Goal: Find specific page/section: Find specific page/section

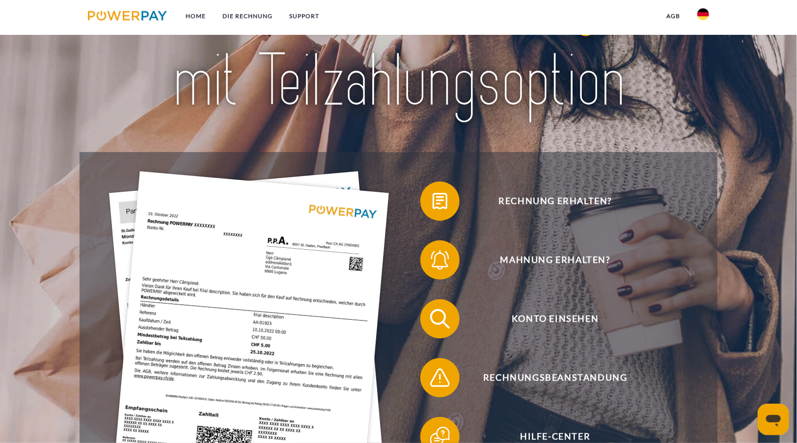
scroll to position [98, 0]
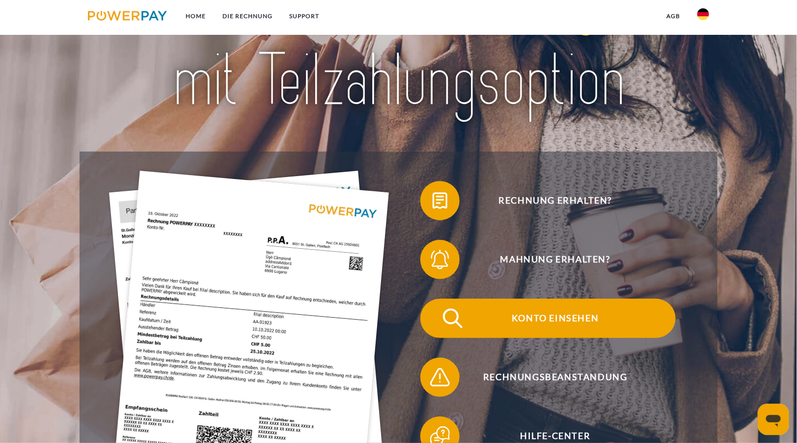
click at [553, 319] on span "Konto einsehen" at bounding box center [555, 318] width 241 height 39
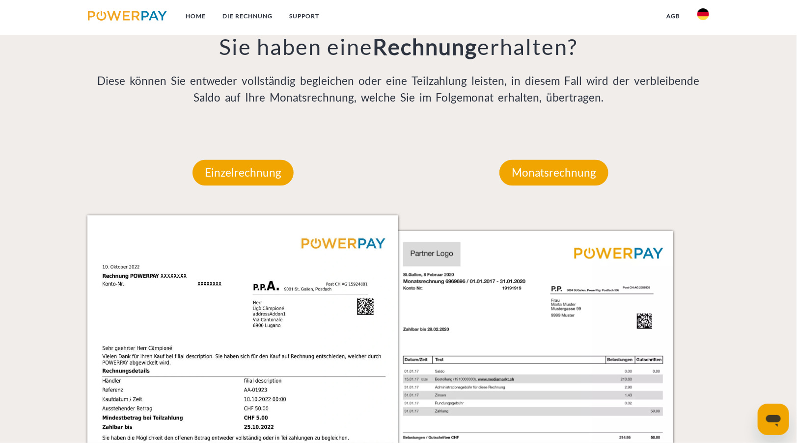
scroll to position [786, 0]
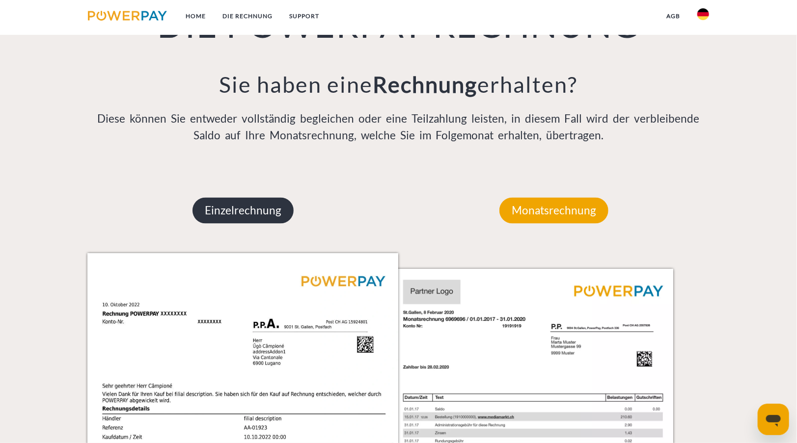
click at [246, 212] on p "Einzelrechnung" at bounding box center [243, 211] width 101 height 27
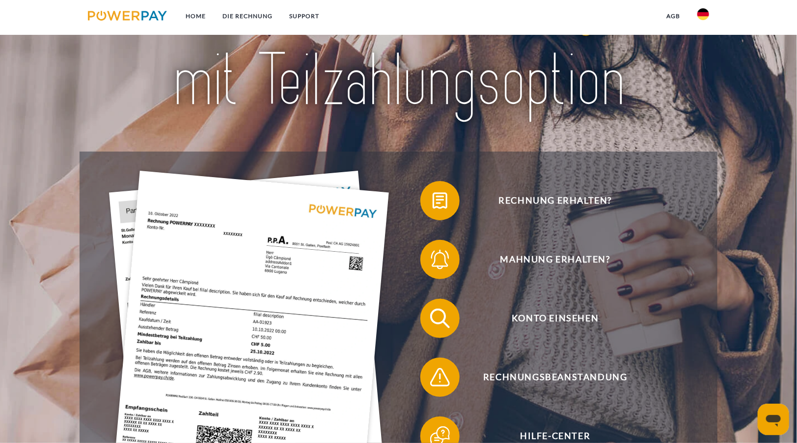
scroll to position [0, 0]
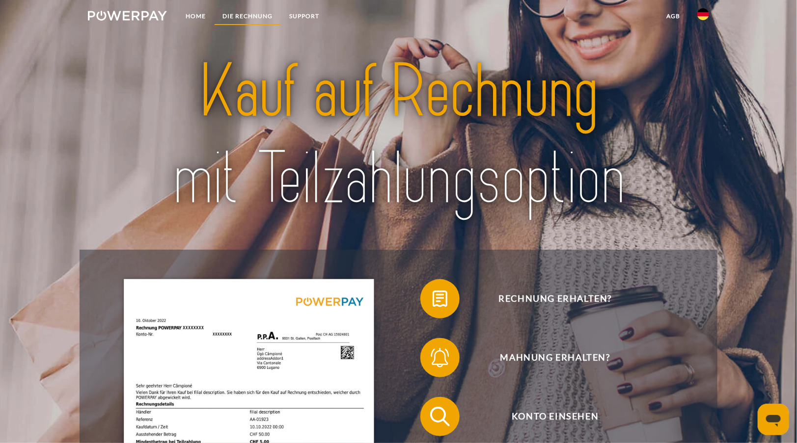
click at [247, 15] on link "DIE RECHNUNG" at bounding box center [247, 16] width 67 height 18
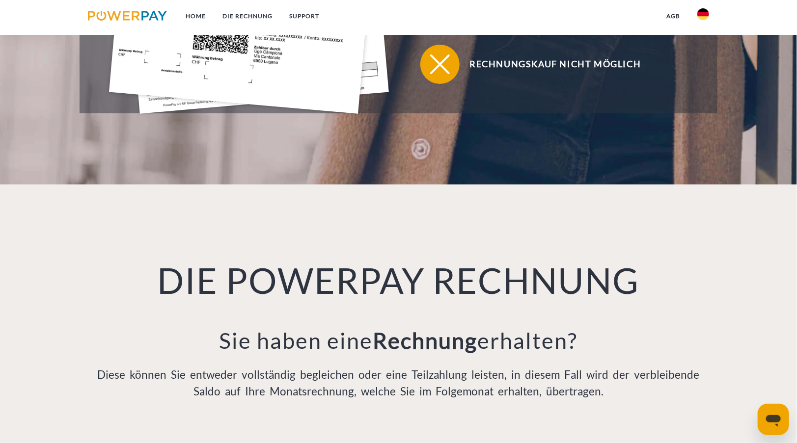
scroll to position [520, 0]
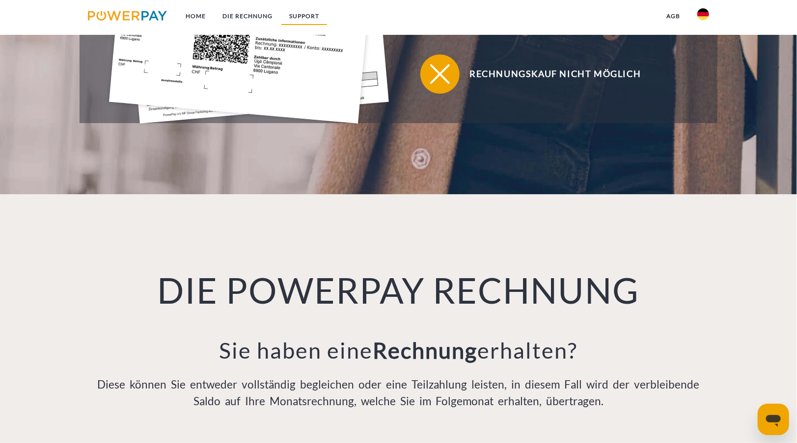
click at [305, 15] on link "SUPPORT" at bounding box center [304, 16] width 47 height 18
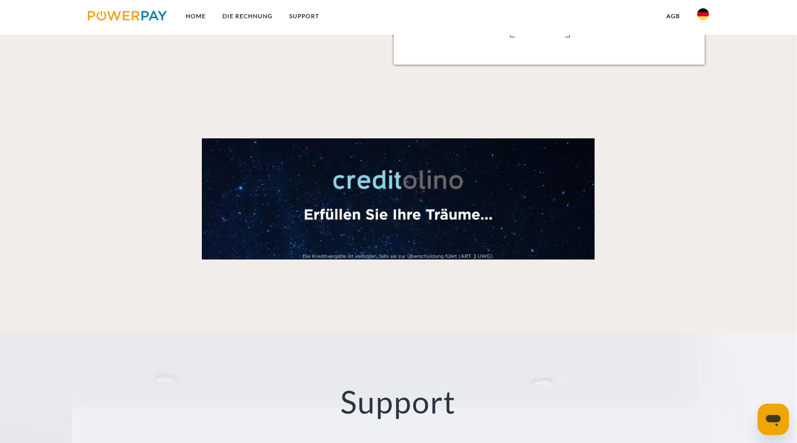
scroll to position [1394, 0]
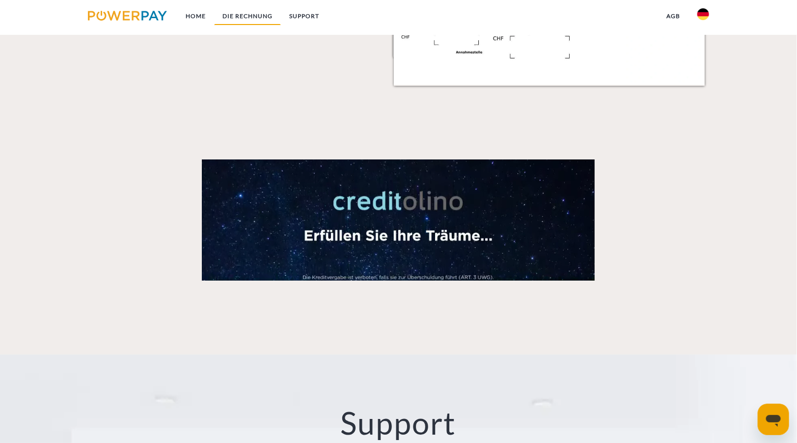
click at [240, 15] on link "DIE RECHNUNG" at bounding box center [247, 16] width 67 height 18
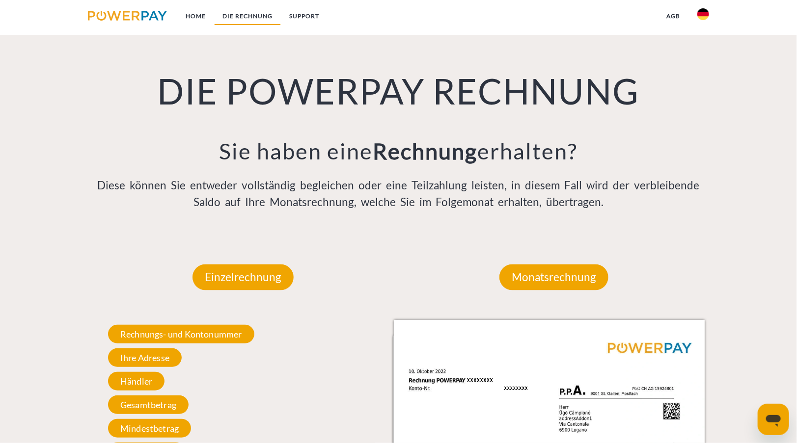
scroll to position [716, 0]
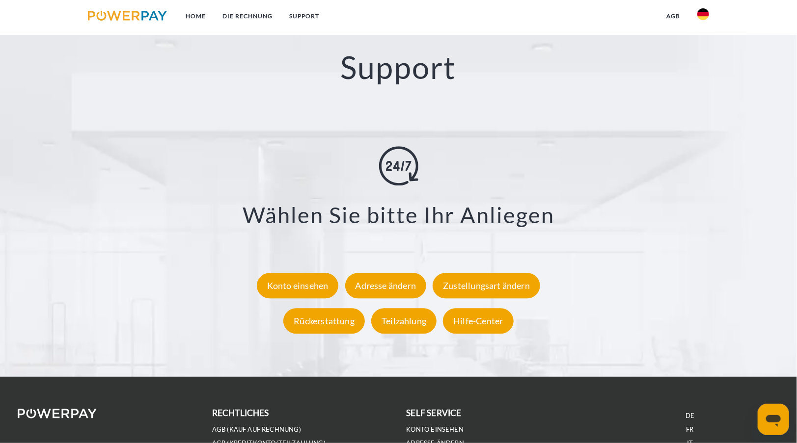
scroll to position [1751, 0]
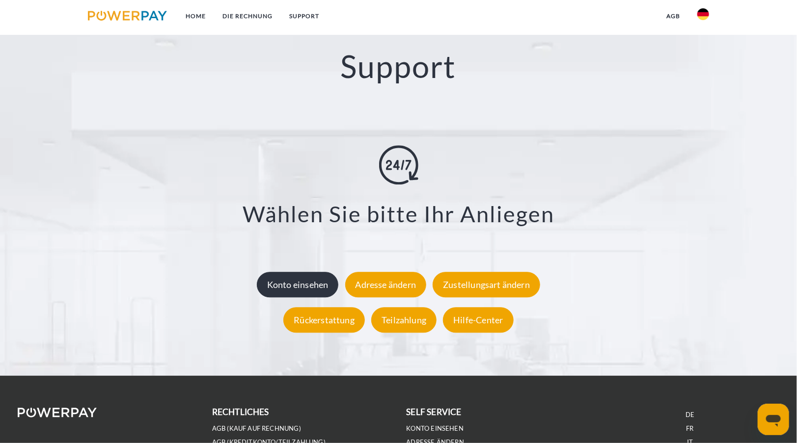
click at [312, 286] on div "Konto einsehen" at bounding box center [298, 285] width 82 height 26
